Goal: Information Seeking & Learning: Learn about a topic

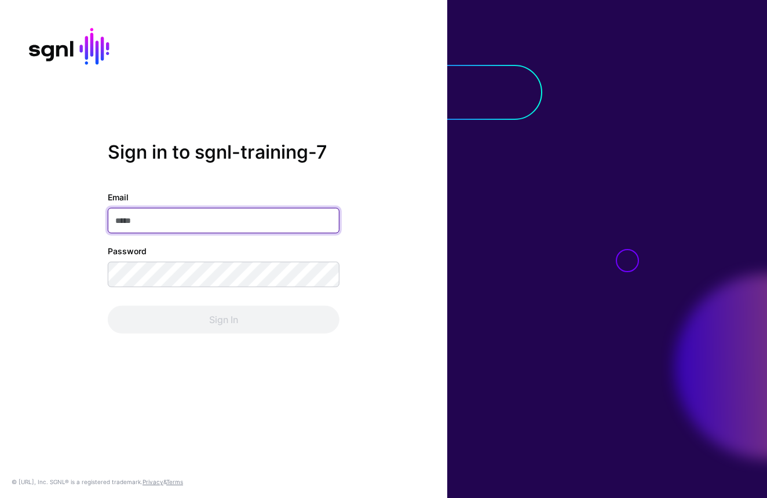
click at [204, 220] on input "Email" at bounding box center [224, 220] width 232 height 25
click at [262, 216] on input "Email" at bounding box center [224, 220] width 232 height 25
paste input "**********"
type input "**********"
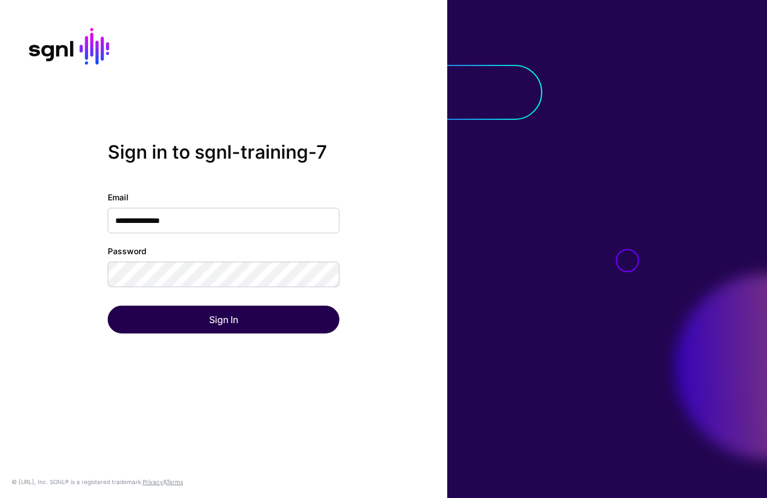
click at [226, 320] on button "Sign In" at bounding box center [224, 320] width 232 height 28
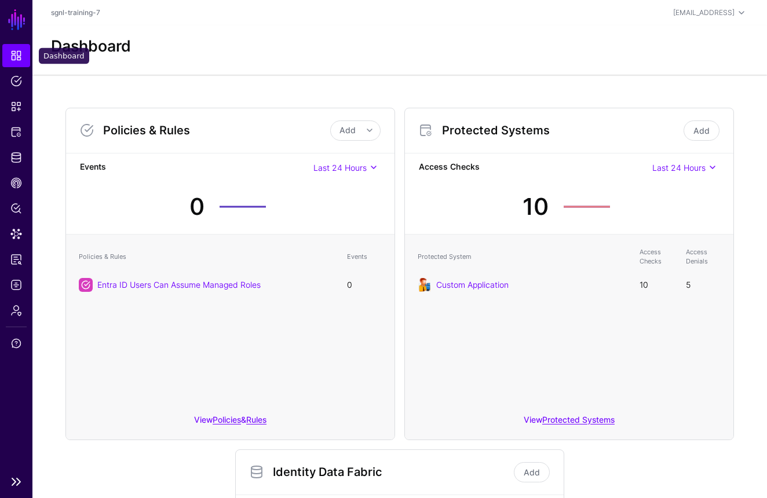
click at [16, 49] on link "Dashboard" at bounding box center [16, 55] width 28 height 23
click at [13, 64] on link "Dashboard" at bounding box center [16, 55] width 28 height 23
click at [16, 56] on span "Dashboard" at bounding box center [16, 56] width 12 height 12
click at [19, 306] on span "Admin" at bounding box center [16, 311] width 12 height 12
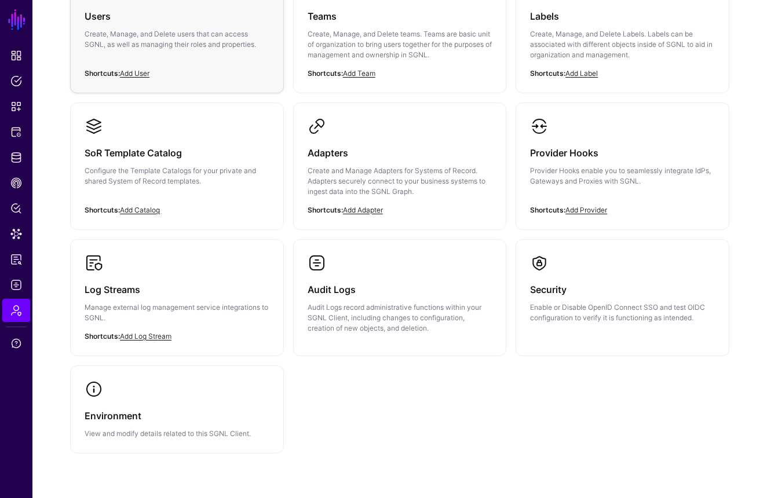
scroll to position [158, 0]
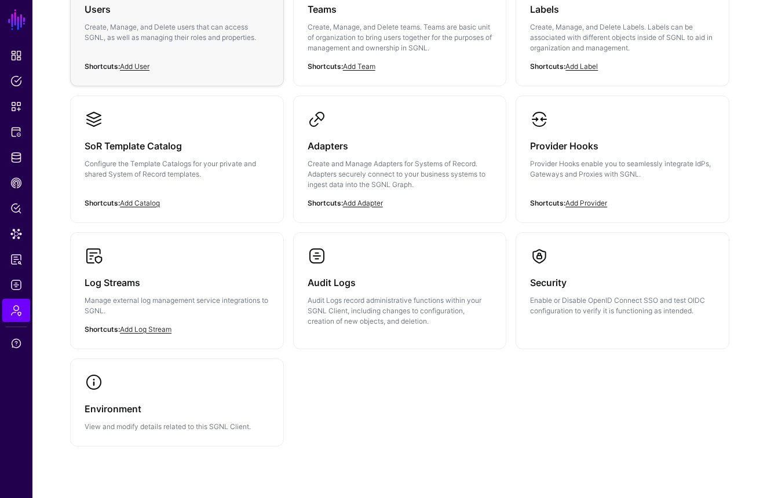
click at [158, 30] on p "Create, Manage, and Delete users that can access SGNL, as well as managing thei…" at bounding box center [177, 32] width 185 height 21
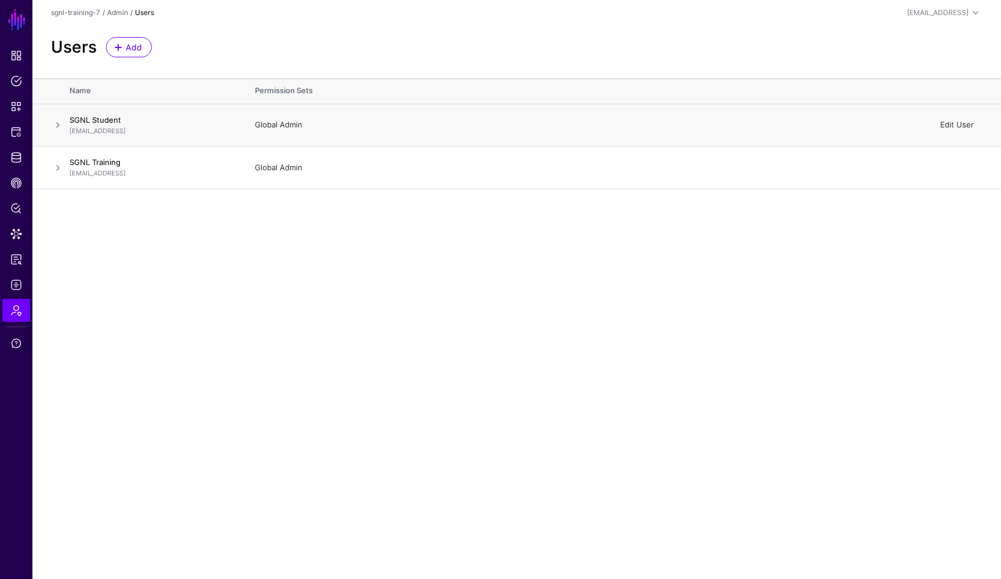
click at [766, 125] on link "Edit User" at bounding box center [957, 124] width 34 height 9
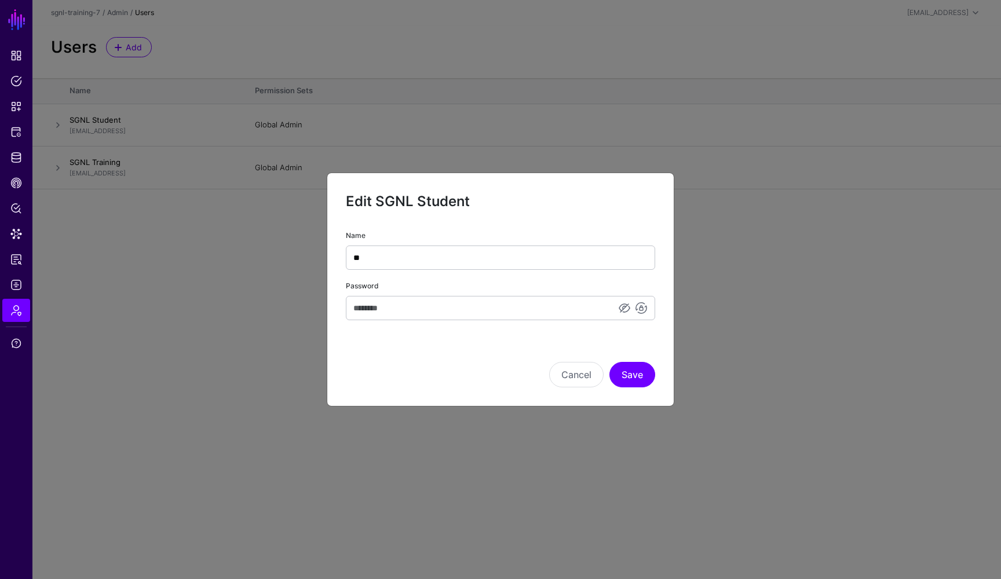
type input "*"
type input "**********"
click at [496, 315] on input "Password" at bounding box center [500, 308] width 309 height 24
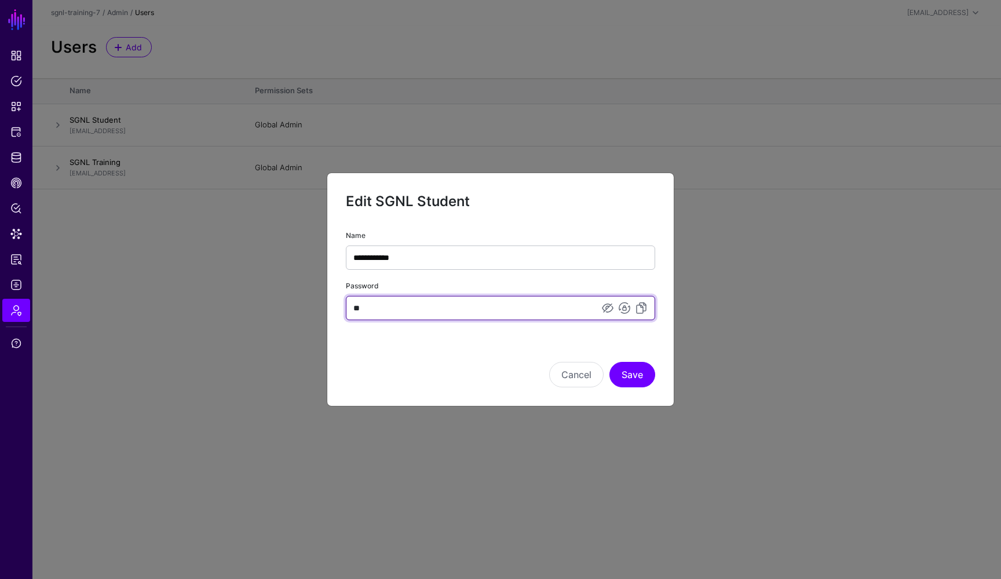
type input "*"
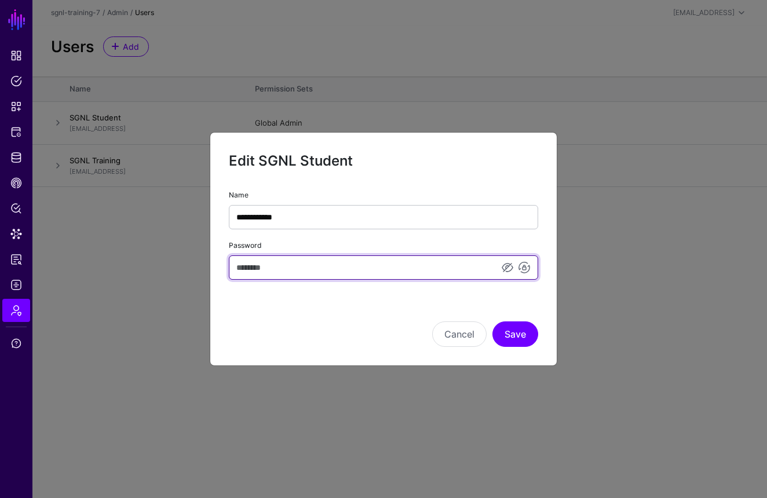
click at [255, 270] on input "Password" at bounding box center [383, 267] width 309 height 24
type input "**********"
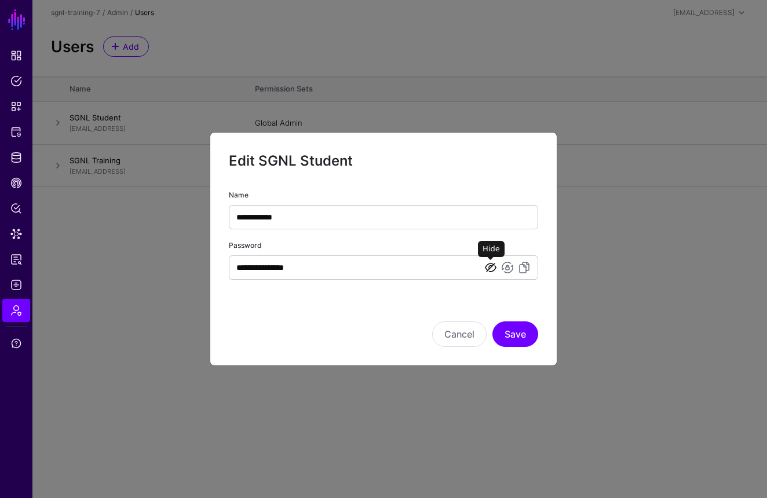
click at [494, 269] on link at bounding box center [491, 268] width 14 height 14
click at [517, 327] on button "Save" at bounding box center [515, 333] width 46 height 25
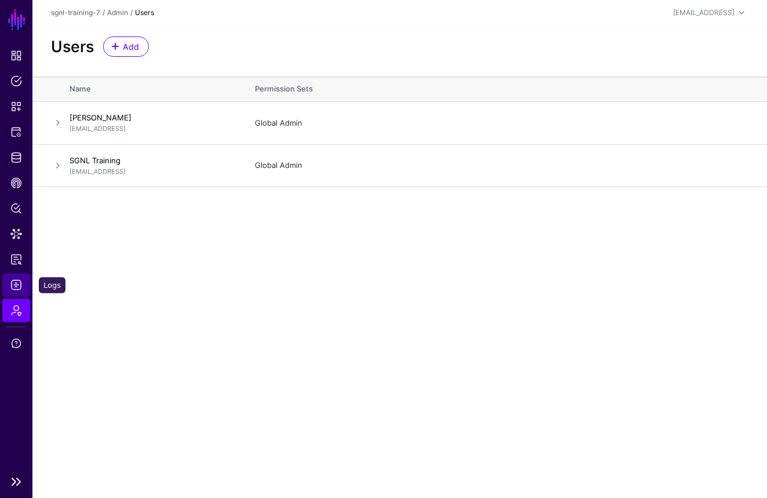
click at [21, 282] on span "Logs" at bounding box center [16, 285] width 12 height 12
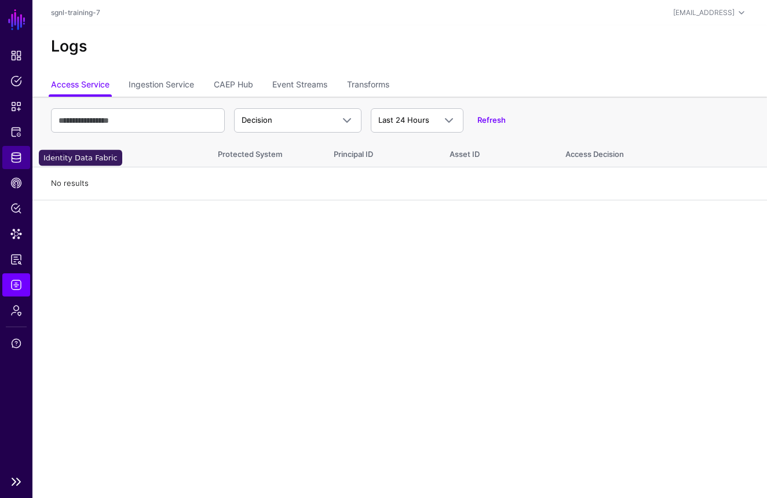
click at [19, 156] on span "Identity Data Fabric" at bounding box center [16, 158] width 12 height 12
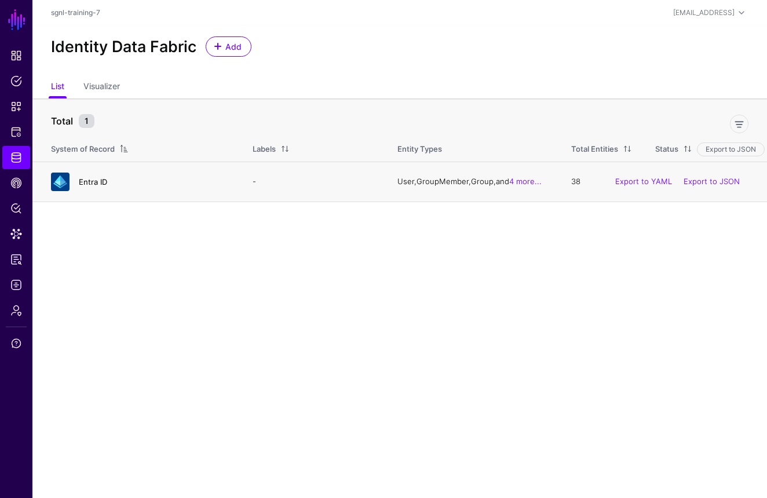
click at [97, 183] on link "Entra ID" at bounding box center [93, 181] width 28 height 9
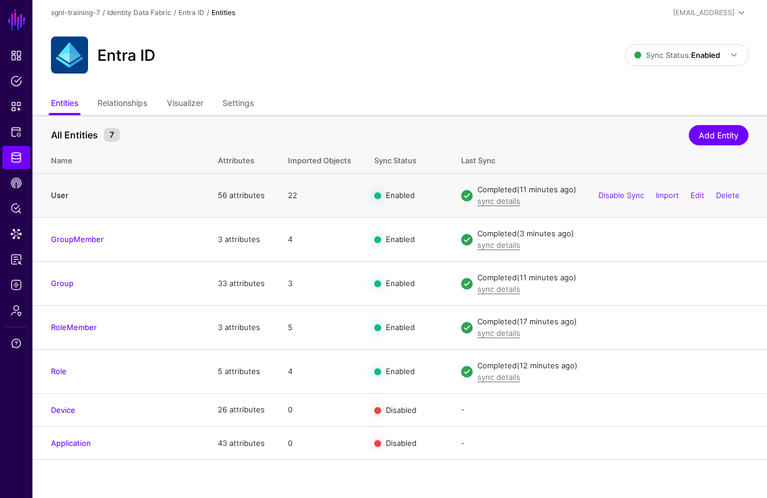
click at [60, 194] on link "User" at bounding box center [59, 195] width 17 height 9
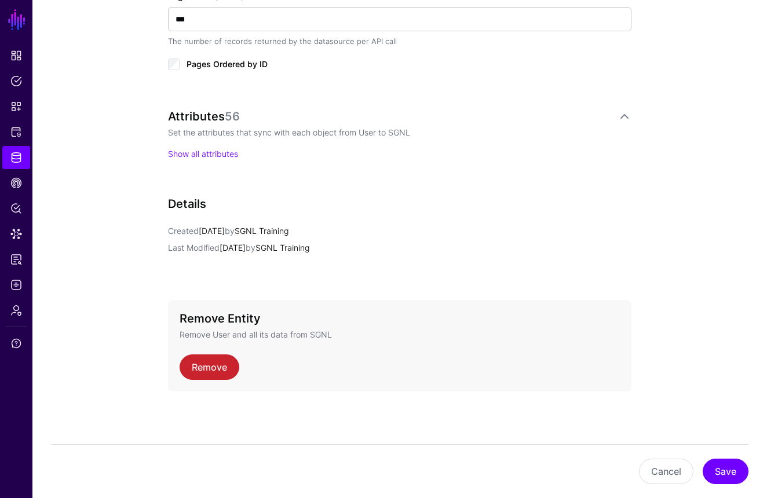
scroll to position [696, 0]
click at [198, 152] on link "Show all attributes" at bounding box center [203, 154] width 70 height 10
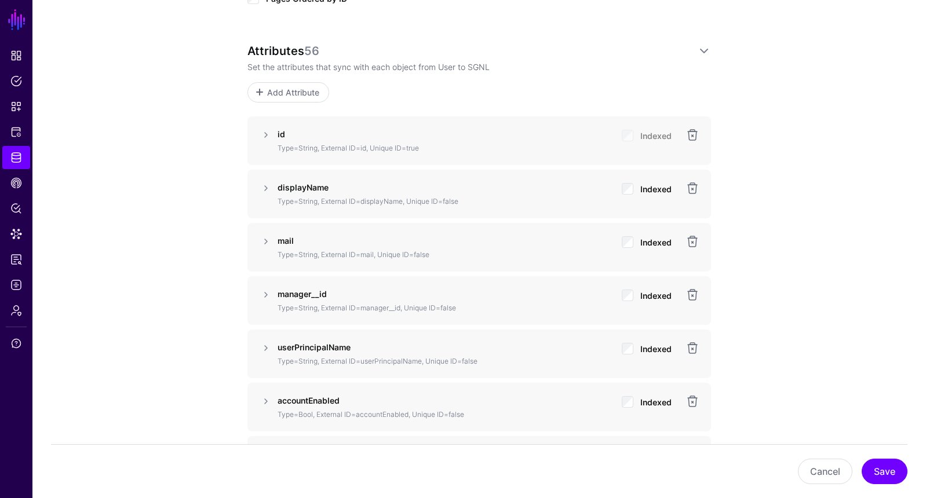
scroll to position [767, 0]
click at [701, 52] on link at bounding box center [704, 52] width 14 height 14
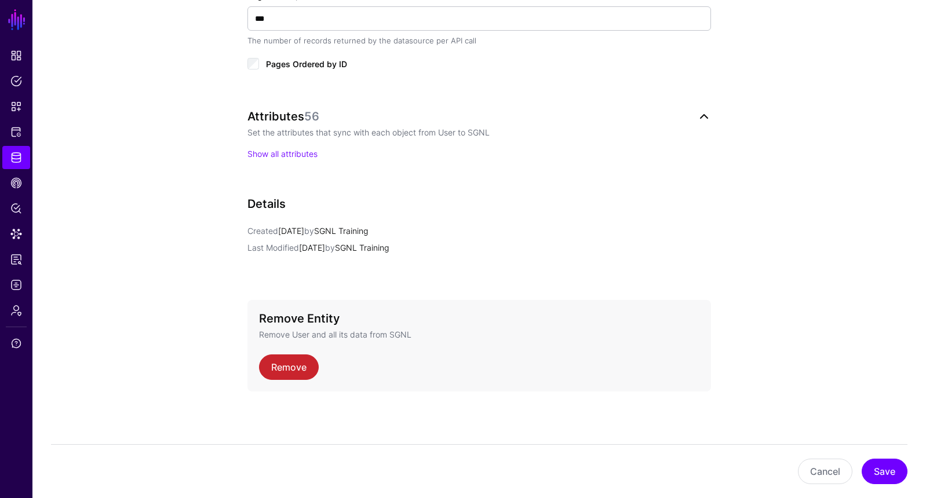
scroll to position [702, 0]
click at [706, 116] on link at bounding box center [704, 117] width 14 height 14
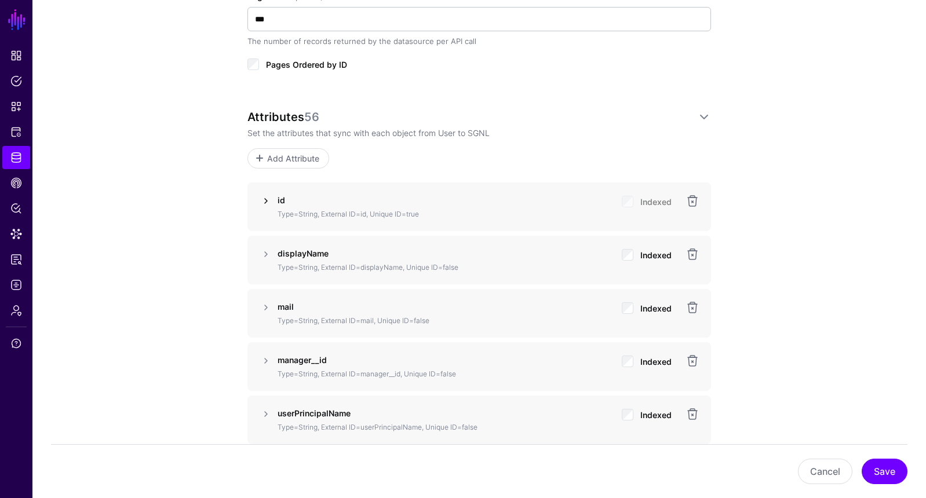
click at [264, 203] on link at bounding box center [266, 201] width 14 height 14
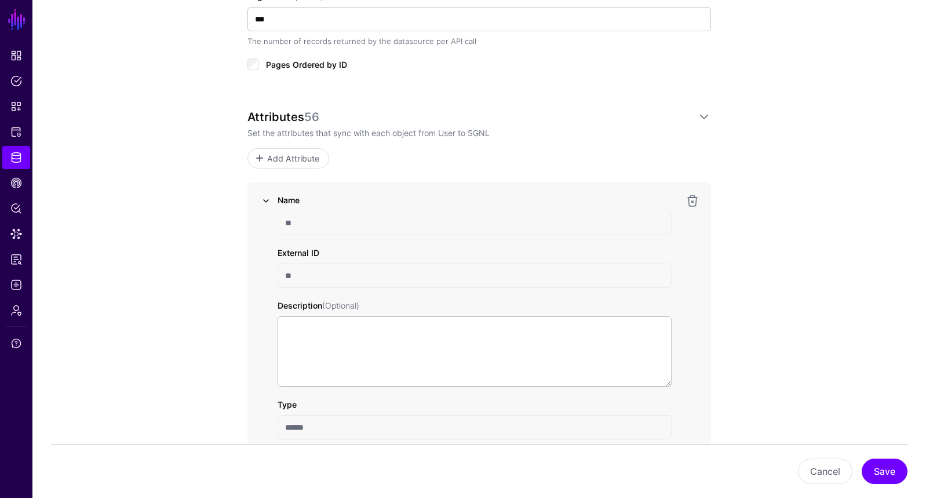
click at [265, 200] on link at bounding box center [266, 201] width 14 height 14
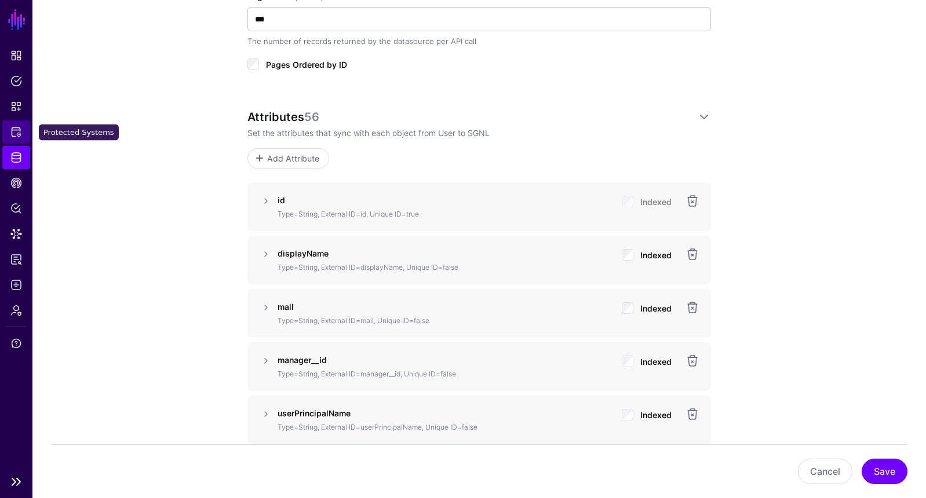
click at [21, 133] on span "Protected Systems" at bounding box center [16, 132] width 12 height 12
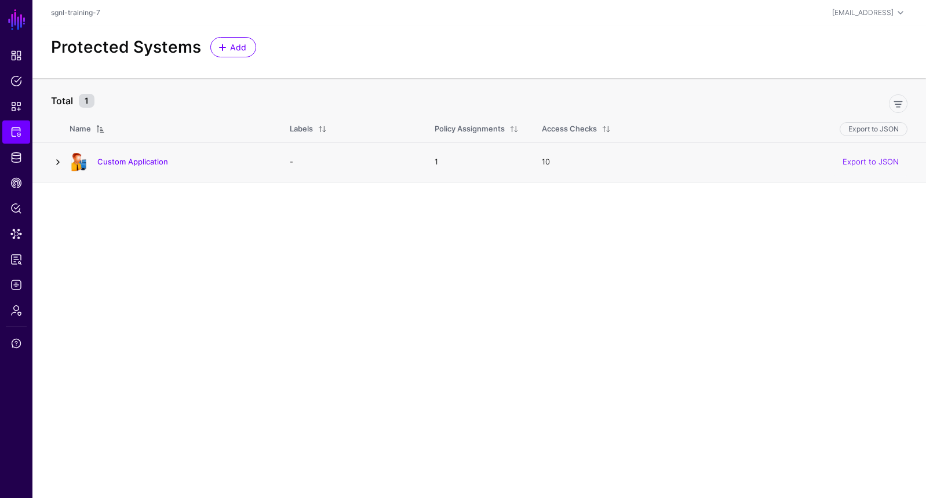
click at [60, 162] on link at bounding box center [58, 162] width 14 height 14
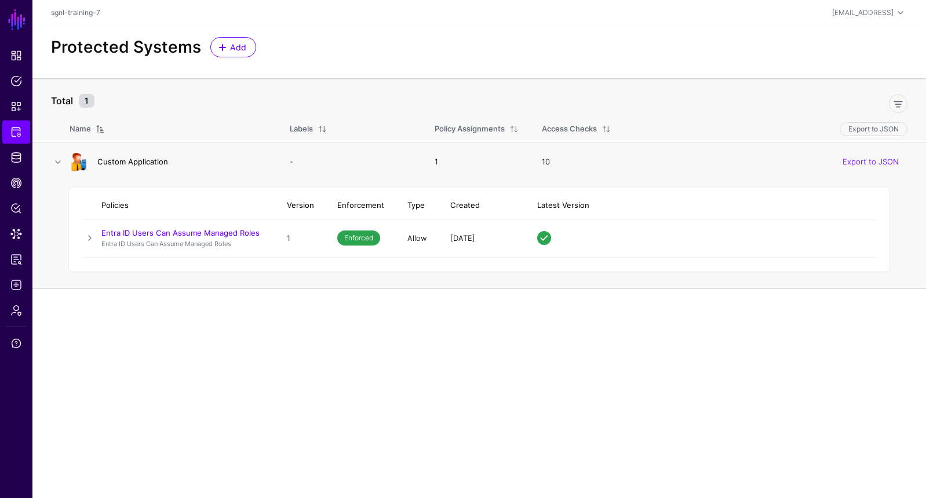
click at [130, 160] on link "Custom Application" at bounding box center [132, 161] width 71 height 9
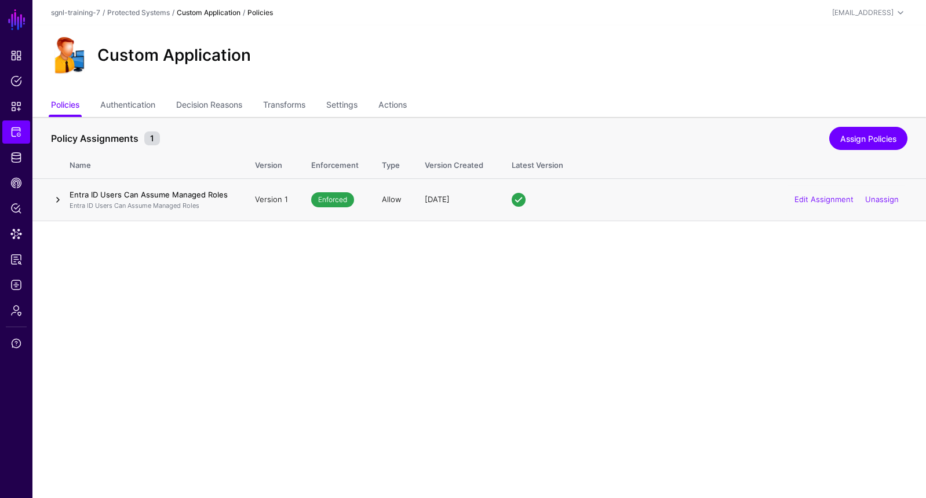
click at [60, 200] on link at bounding box center [58, 200] width 14 height 14
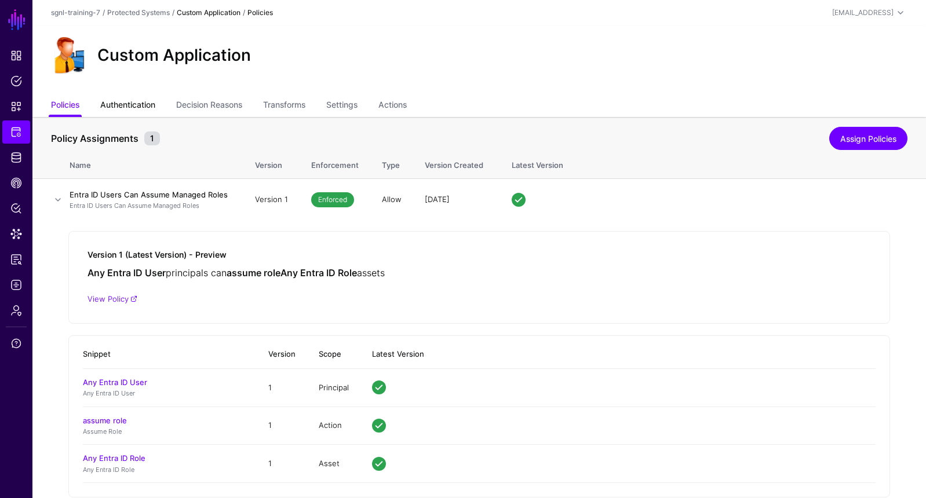
click at [145, 96] on link "Authentication" at bounding box center [127, 106] width 55 height 22
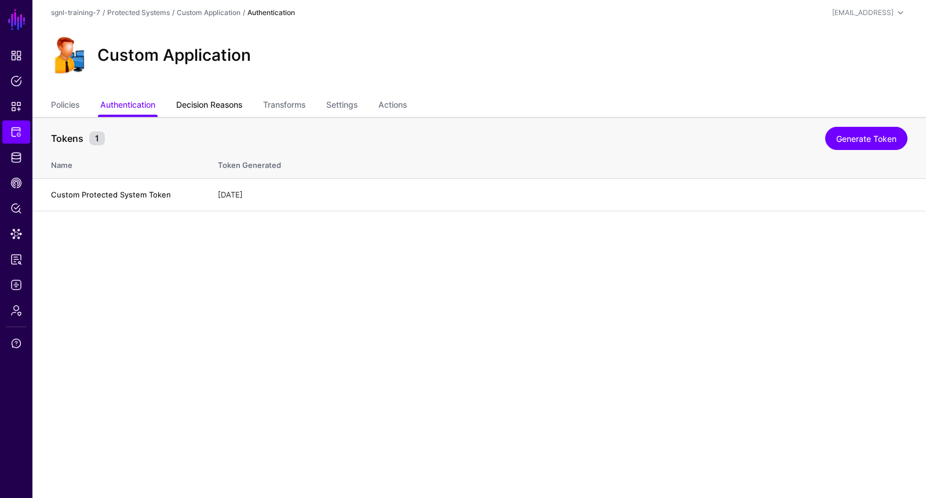
click at [210, 107] on link "Decision Reasons" at bounding box center [209, 106] width 66 height 22
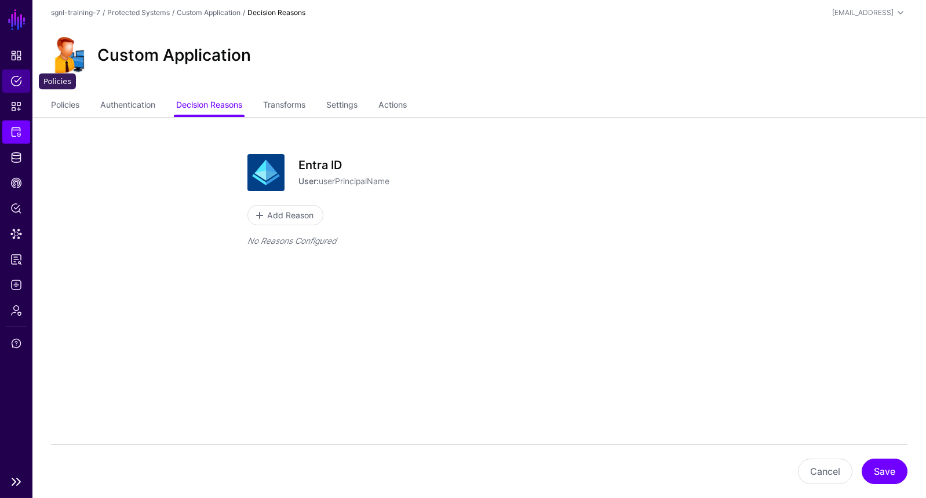
click at [18, 76] on span "Policies" at bounding box center [16, 81] width 12 height 12
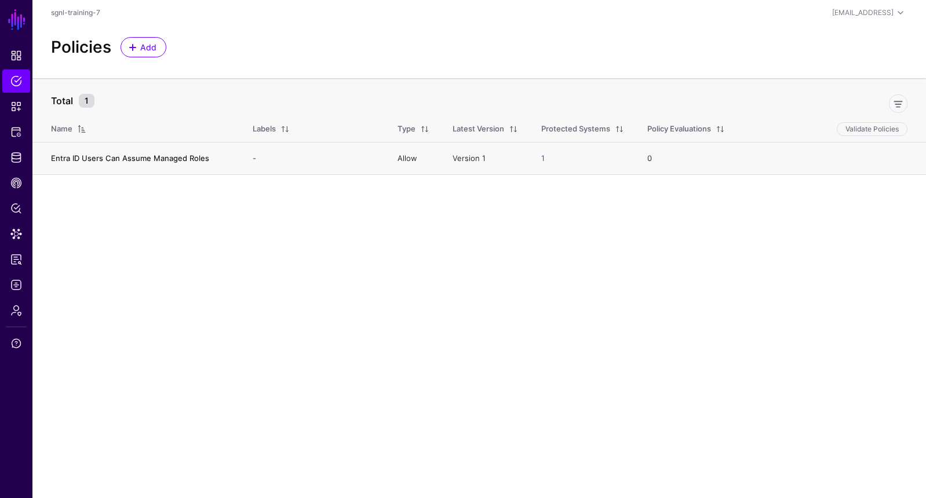
click at [98, 156] on link "Entra ID Users Can Assume Managed Roles" at bounding box center [130, 157] width 158 height 9
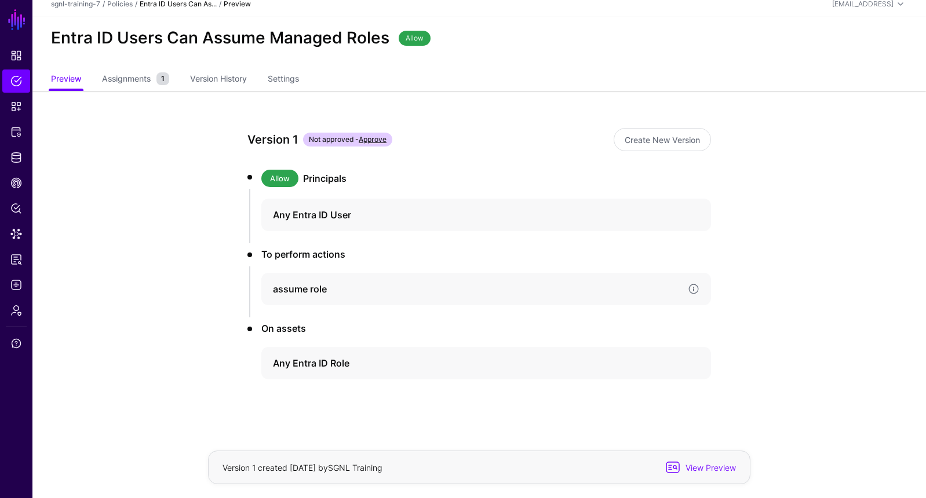
scroll to position [8, 0]
click at [153, 41] on h2 "Entra ID Users Can Assume Managed Roles" at bounding box center [220, 39] width 338 height 20
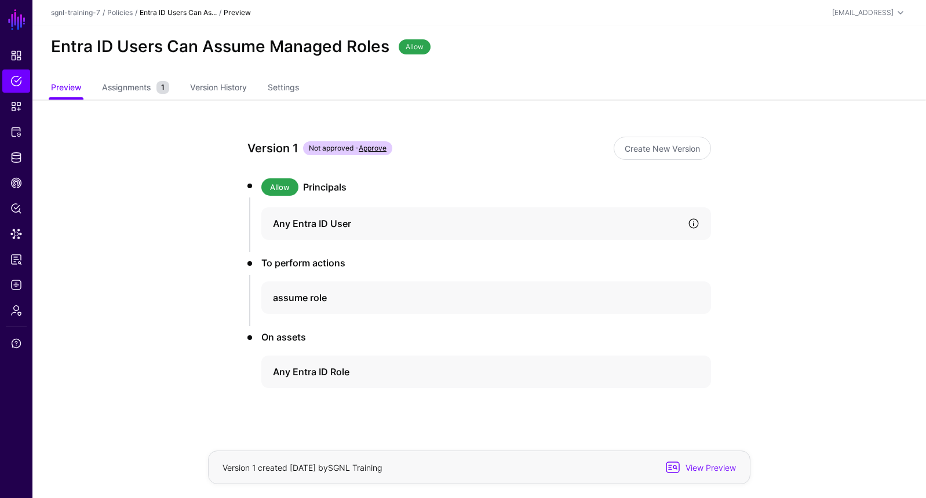
click at [695, 224] on link at bounding box center [694, 224] width 12 height 12
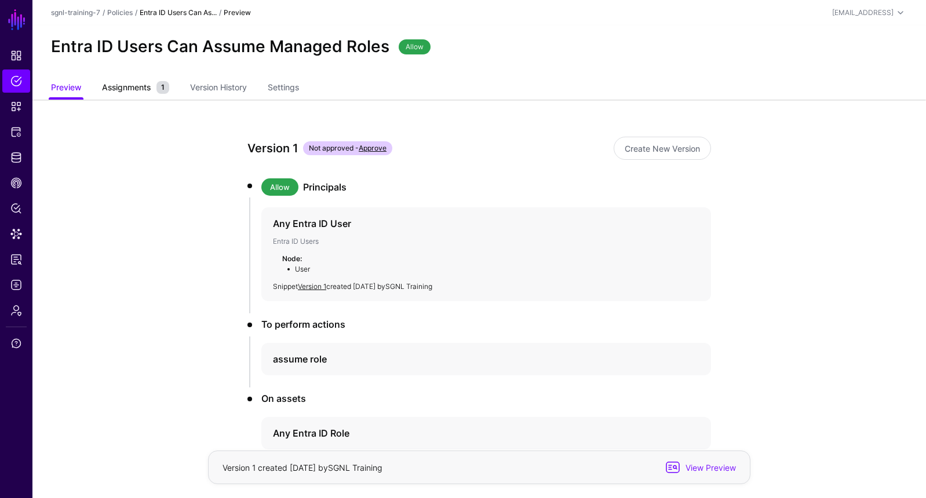
click at [129, 81] on span "Assignments" at bounding box center [126, 87] width 54 height 12
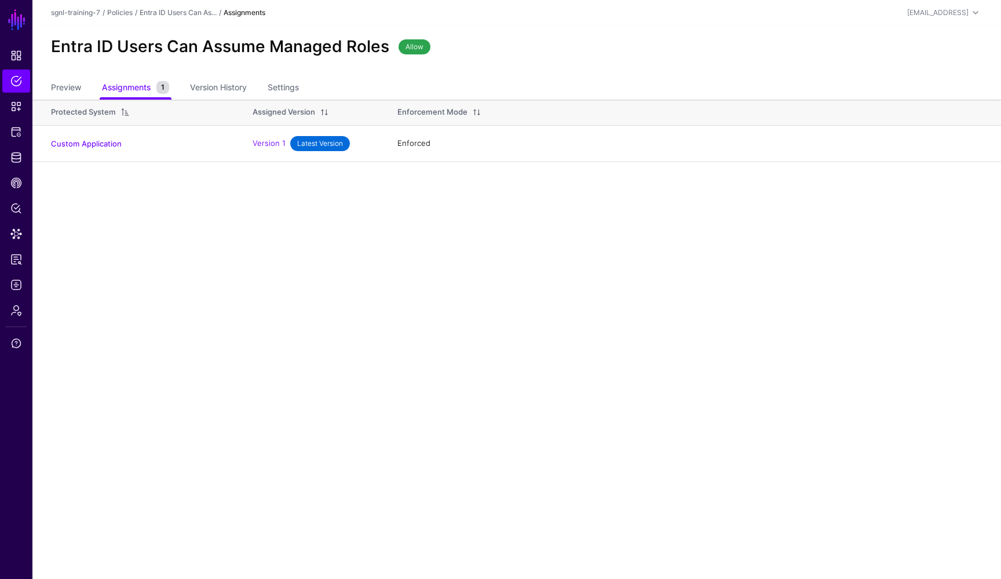
click at [209, 71] on div "Entra ID Users Can Assume Managed Roles Allow" at bounding box center [516, 51] width 968 height 52
click at [208, 78] on link "Version History" at bounding box center [218, 89] width 57 height 22
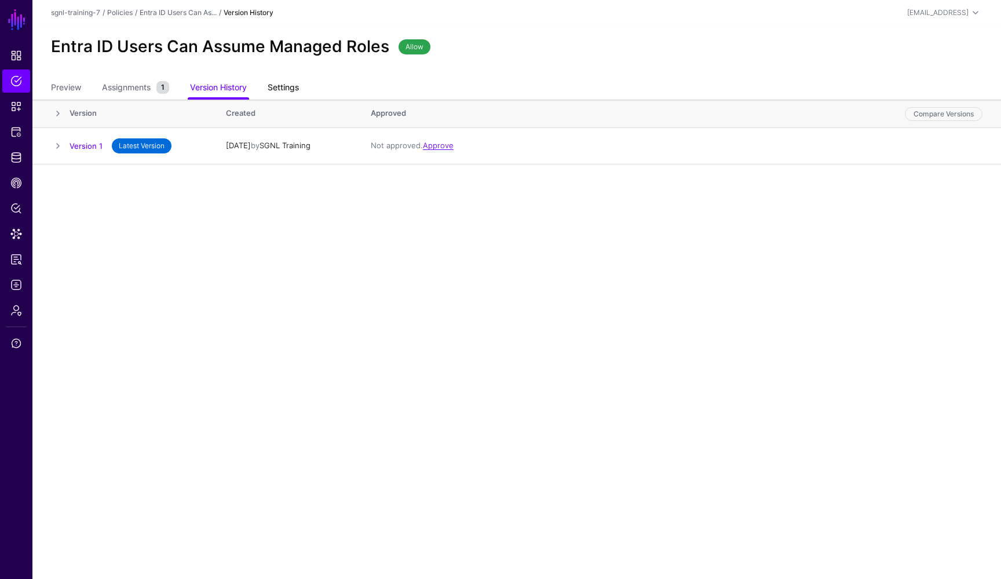
click at [280, 85] on link "Settings" at bounding box center [283, 89] width 31 height 22
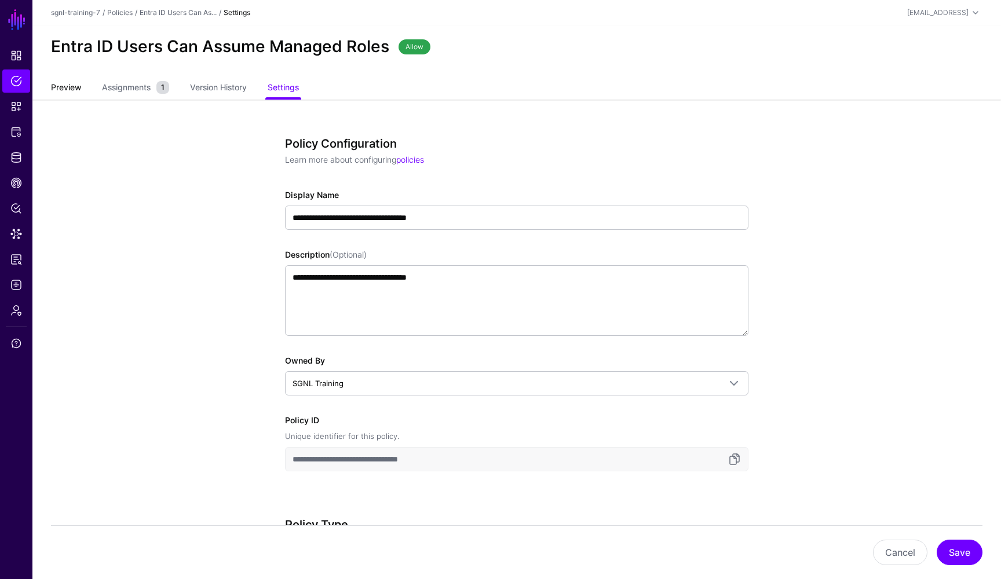
click at [68, 85] on link "Preview" at bounding box center [66, 89] width 30 height 22
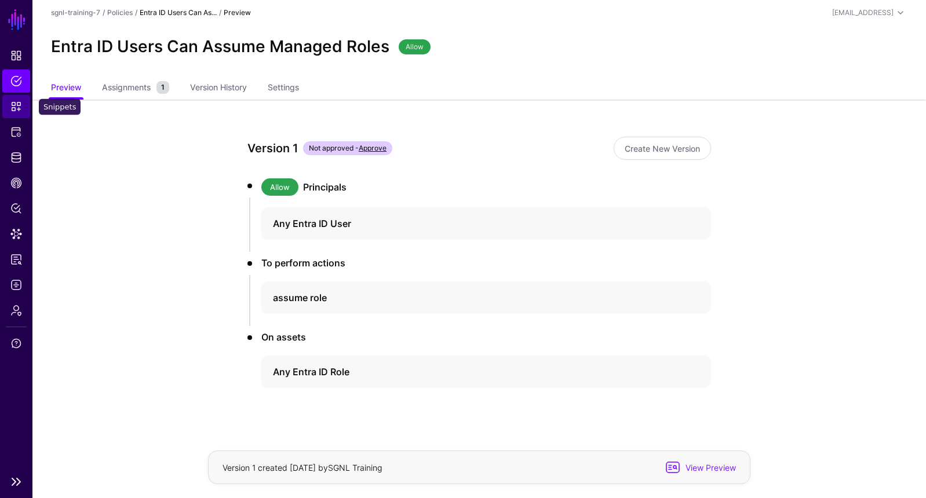
click at [12, 114] on link "Snippets" at bounding box center [16, 106] width 28 height 23
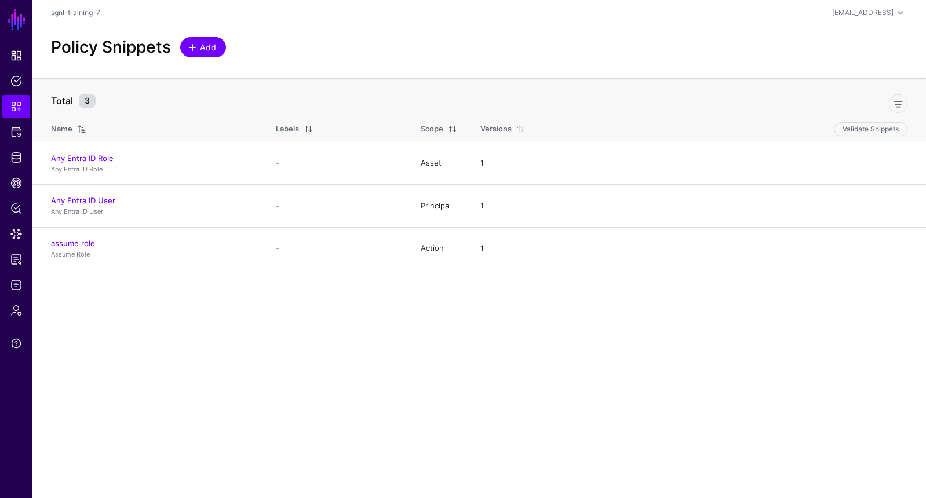
click at [194, 46] on span at bounding box center [192, 47] width 9 height 9
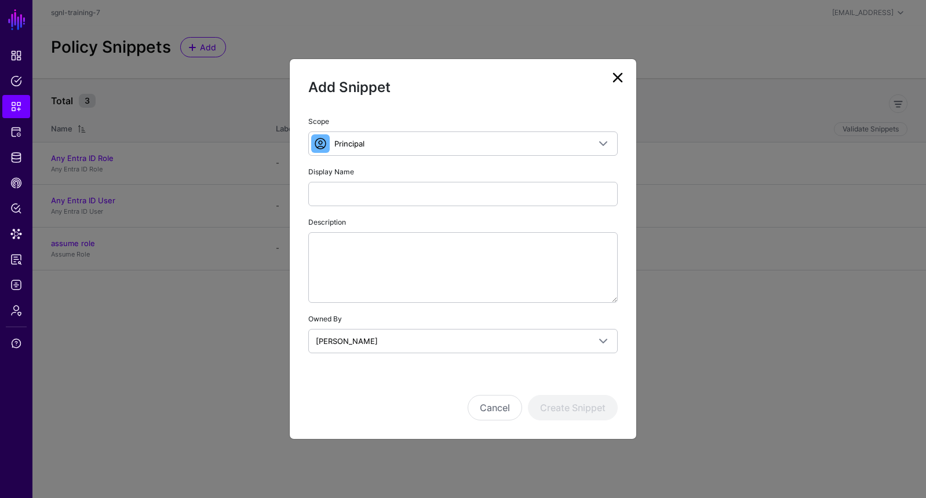
click at [618, 82] on link at bounding box center [617, 77] width 19 height 19
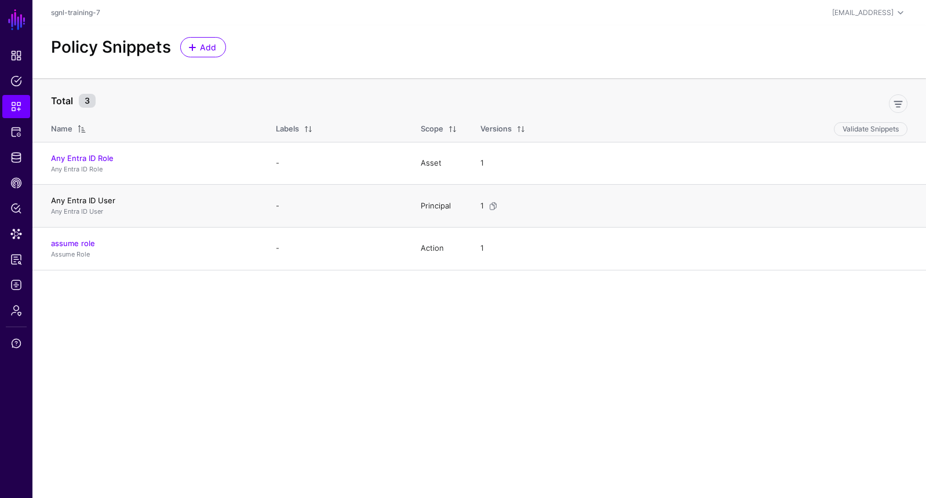
click at [67, 200] on link "Any Entra ID User" at bounding box center [83, 200] width 64 height 9
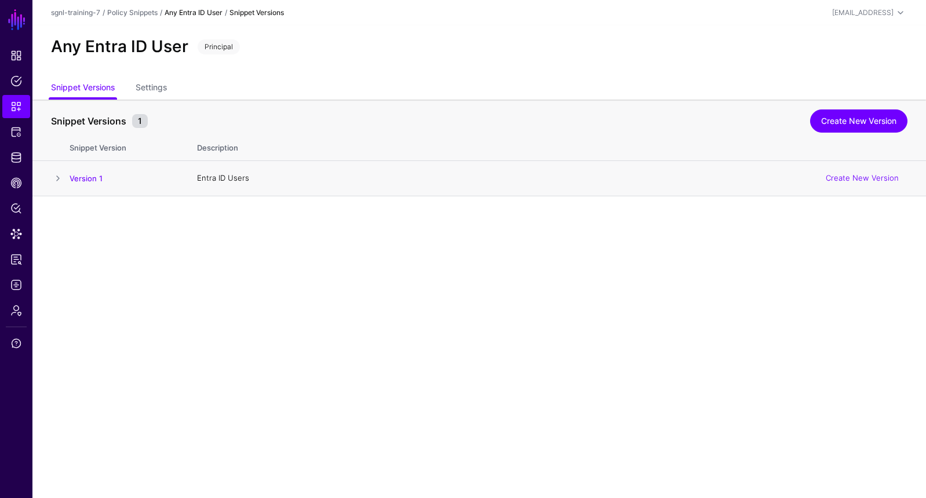
click at [57, 185] on td at bounding box center [50, 178] width 37 height 35
click at [57, 180] on span at bounding box center [58, 178] width 14 height 14
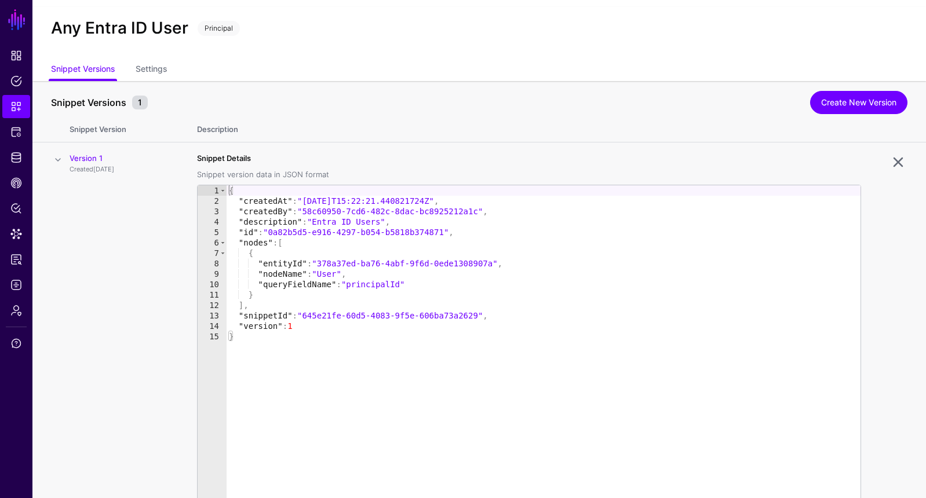
scroll to position [19, 0]
click at [13, 280] on span "Logs" at bounding box center [16, 285] width 12 height 12
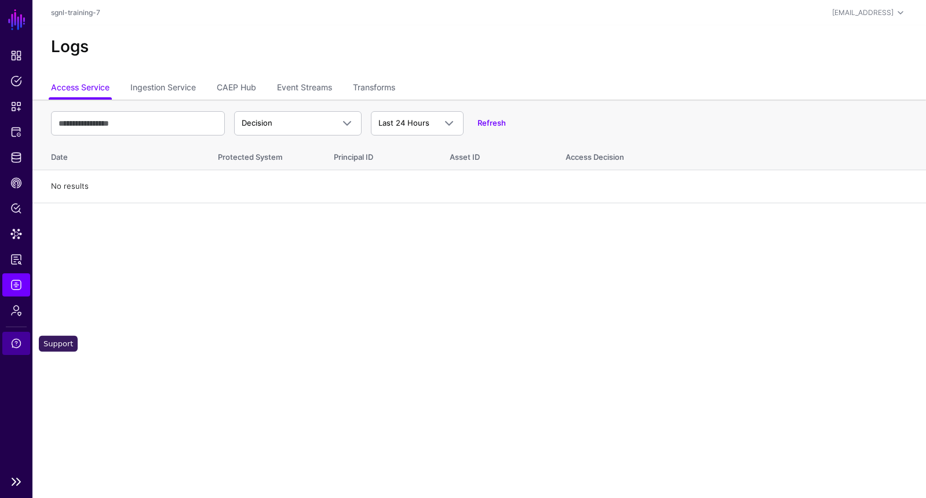
click at [11, 341] on span "Support" at bounding box center [16, 344] width 12 height 12
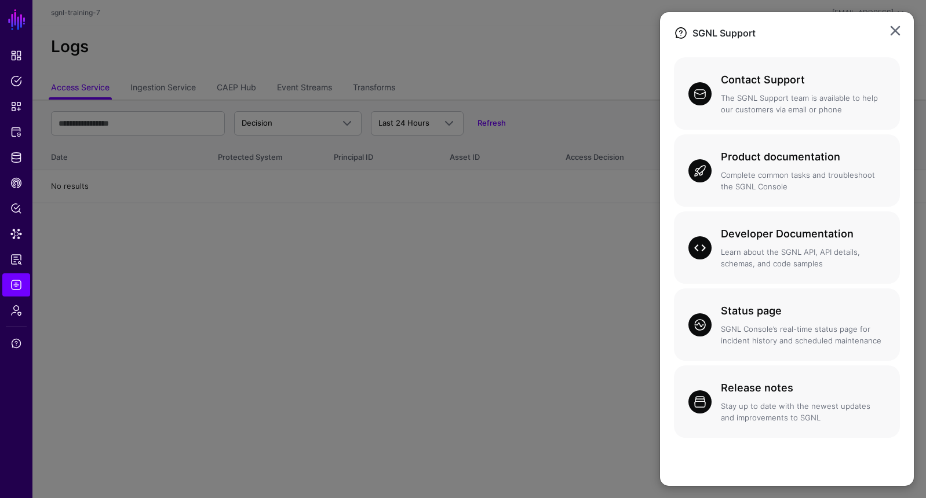
click at [118, 35] on ngb-modal-window "SGNL Support Contact Support The SGNL Support team is available to help our cus…" at bounding box center [463, 249] width 926 height 498
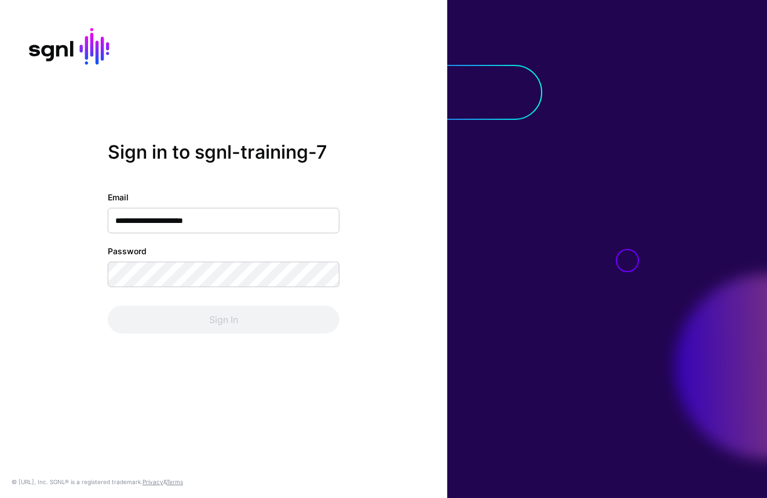
type input "**********"
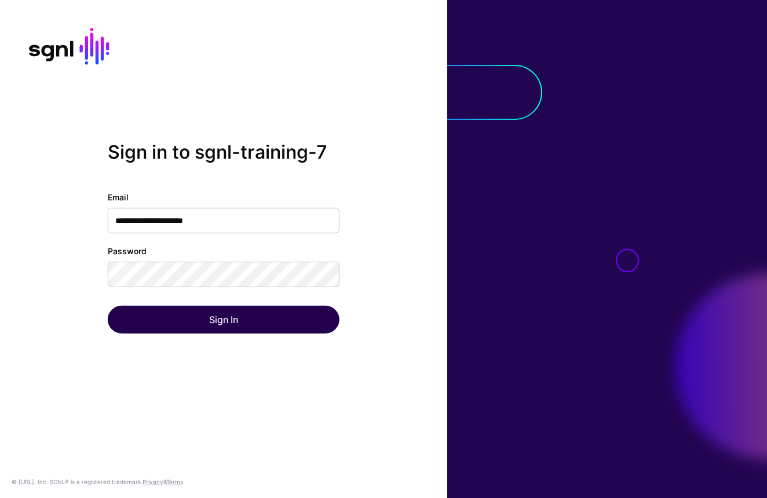
click at [177, 316] on button "Sign In" at bounding box center [224, 320] width 232 height 28
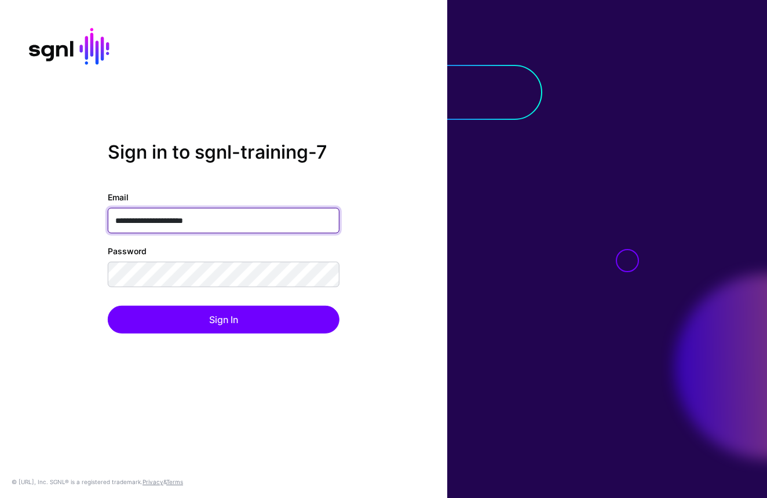
drag, startPoint x: 238, startPoint y: 220, endPoint x: 78, endPoint y: 218, distance: 160.5
click at [78, 218] on div "**********" at bounding box center [223, 248] width 447 height 215
paste input "email"
type input "**********"
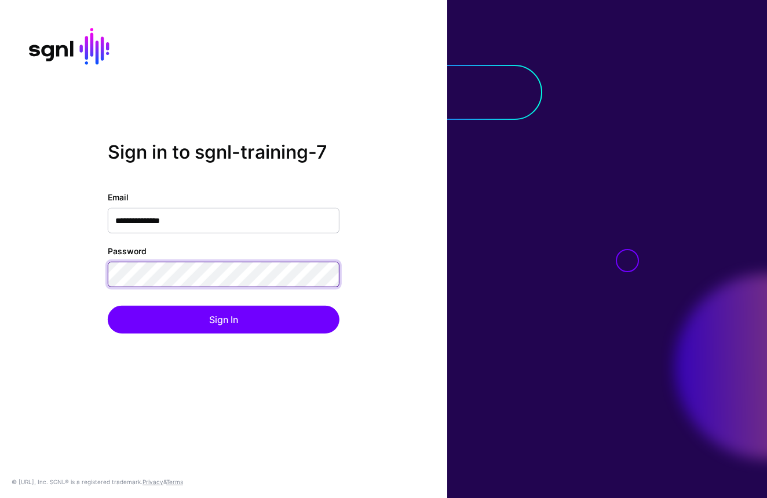
drag, startPoint x: 142, startPoint y: 225, endPoint x: 96, endPoint y: 266, distance: 62.0
click at [96, 266] on div "**********" at bounding box center [223, 248] width 447 height 215
click at [224, 320] on button "Sign In" at bounding box center [224, 320] width 232 height 28
